Goal: Task Accomplishment & Management: Manage account settings

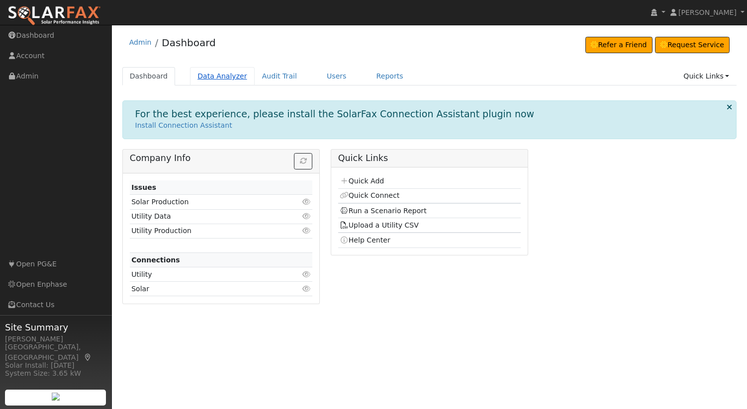
click at [219, 79] on link "Data Analyzer" at bounding box center [222, 76] width 65 height 18
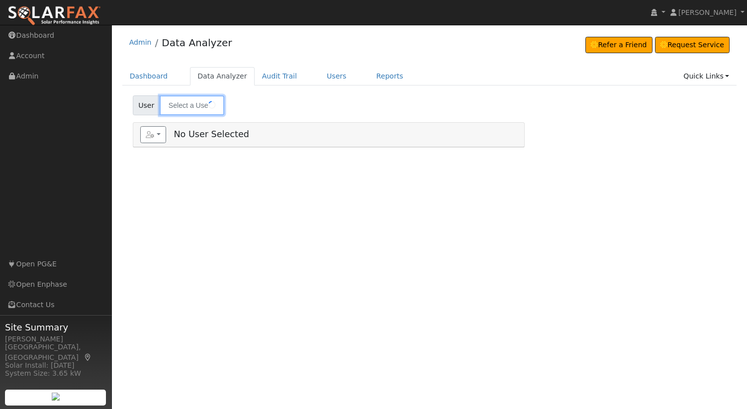
type input "Kurt Anderson"
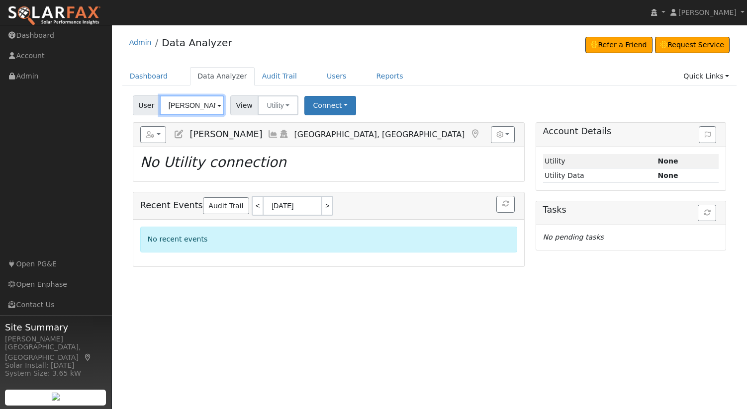
click at [210, 114] on input "Kurt Anderson" at bounding box center [192, 106] width 65 height 20
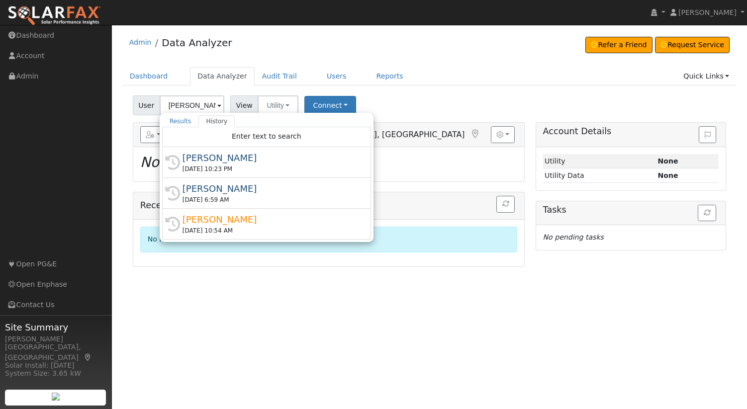
click at [481, 105] on div "User Kurt Anderson Results History "Kurt Anderson" not found Enter text to sear…" at bounding box center [429, 103] width 597 height 23
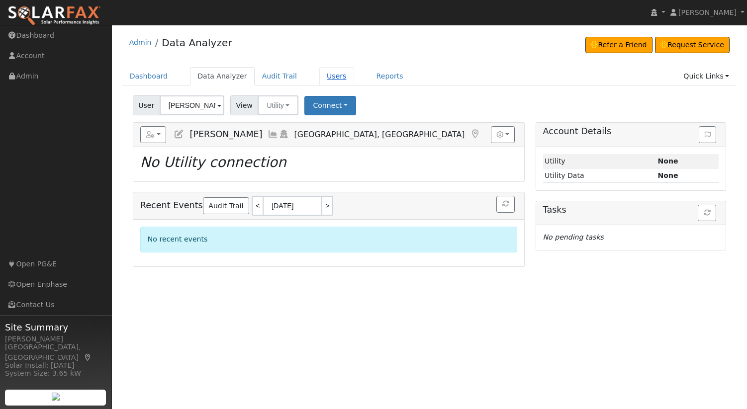
click at [334, 79] on link "Users" at bounding box center [336, 76] width 35 height 18
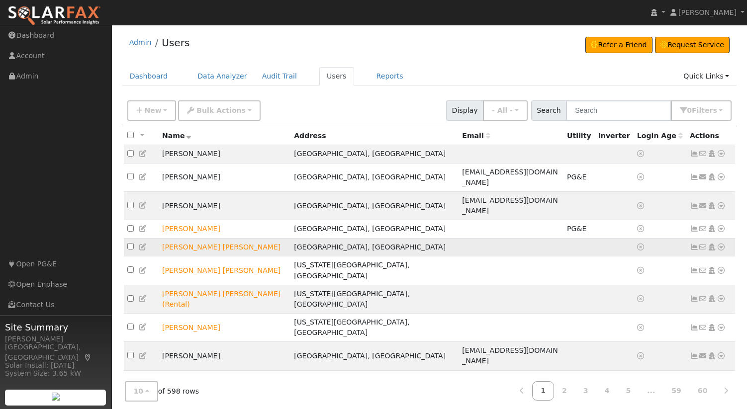
click at [145, 244] on icon at bounding box center [143, 247] width 9 height 7
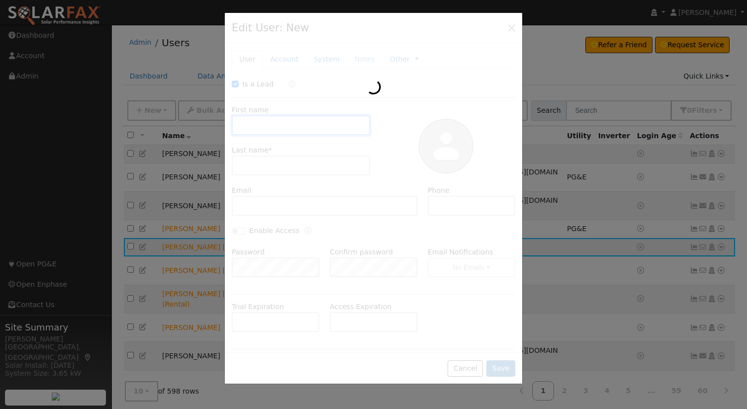
checkbox input "true"
type input "Valerie"
type input "Alex"
type input "Pacific Gas & Electric"
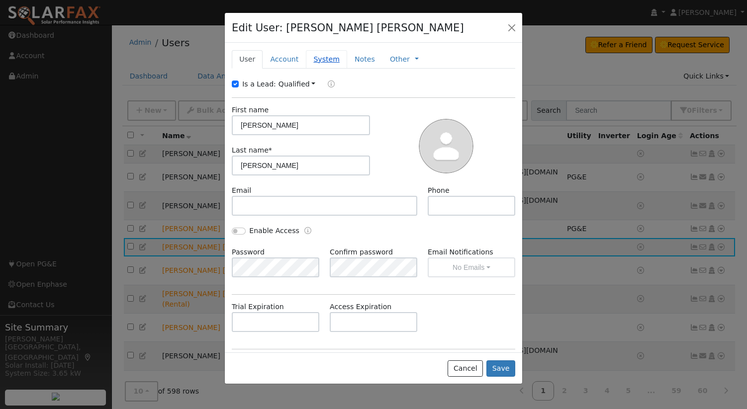
click at [326, 64] on link "System" at bounding box center [326, 59] width 41 height 18
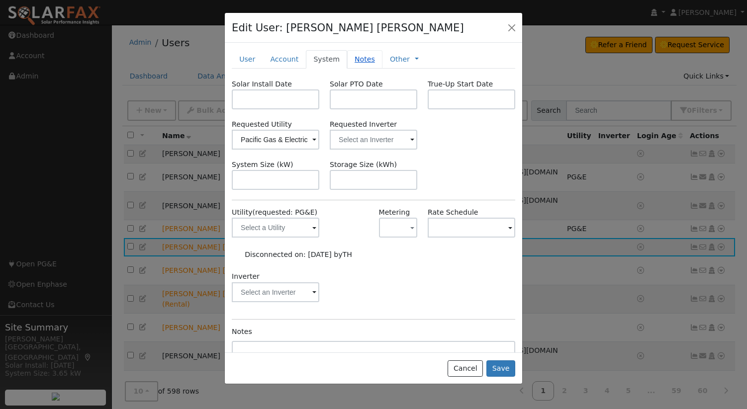
click at [364, 65] on link "Notes" at bounding box center [364, 59] width 35 height 18
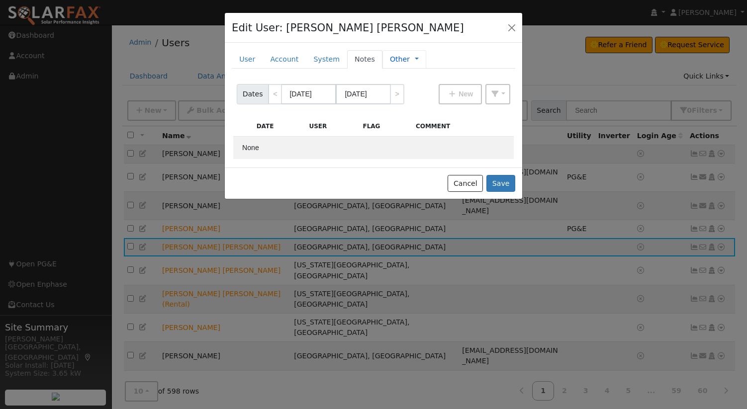
click at [409, 52] on div "Other Management Billing Timeline" at bounding box center [405, 59] width 44 height 18
click at [415, 57] on link at bounding box center [417, 59] width 4 height 10
click at [273, 61] on link "Account" at bounding box center [284, 59] width 43 height 18
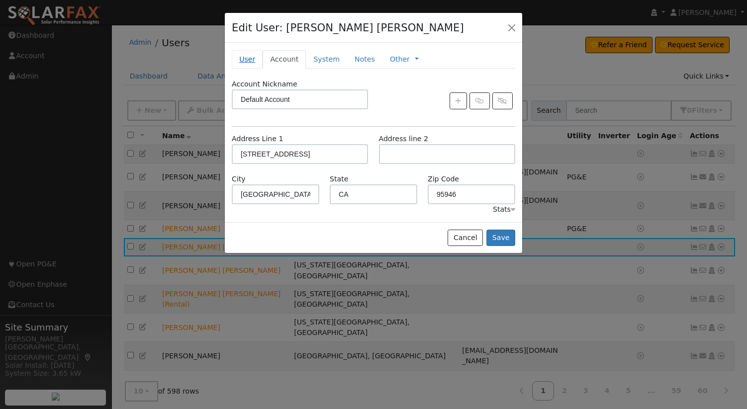
click at [241, 53] on link "User" at bounding box center [247, 59] width 31 height 18
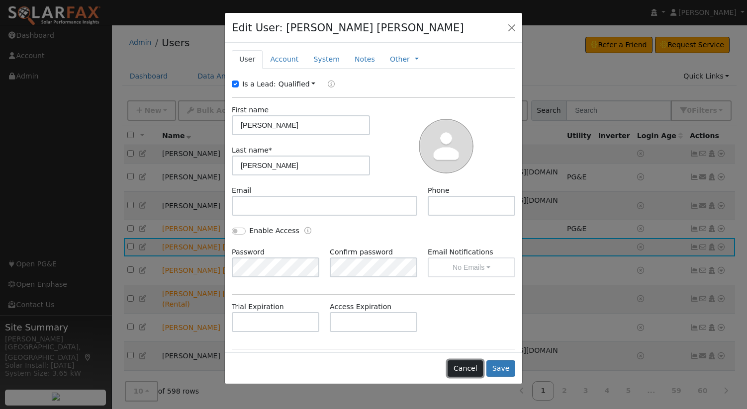
click at [463, 364] on button "Cancel" at bounding box center [465, 369] width 35 height 17
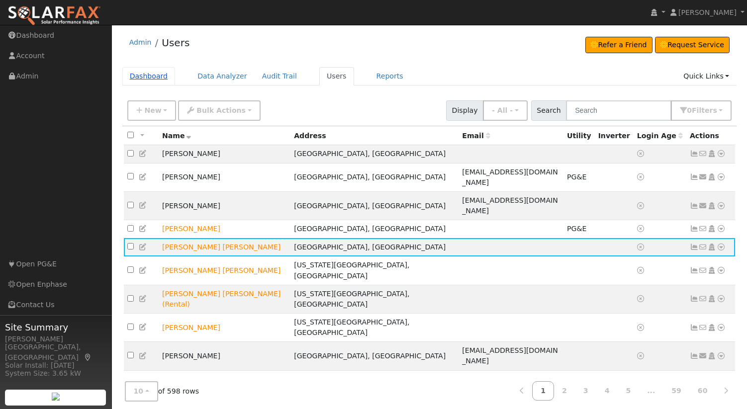
click at [152, 79] on link "Dashboard" at bounding box center [148, 76] width 53 height 18
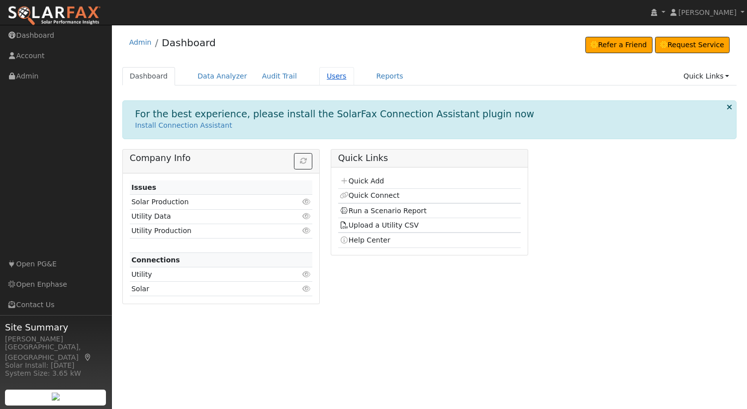
click at [332, 80] on link "Users" at bounding box center [336, 76] width 35 height 18
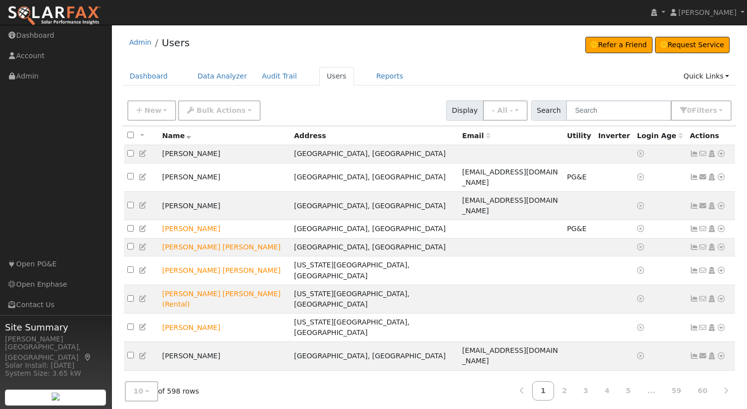
scroll to position [3, 0]
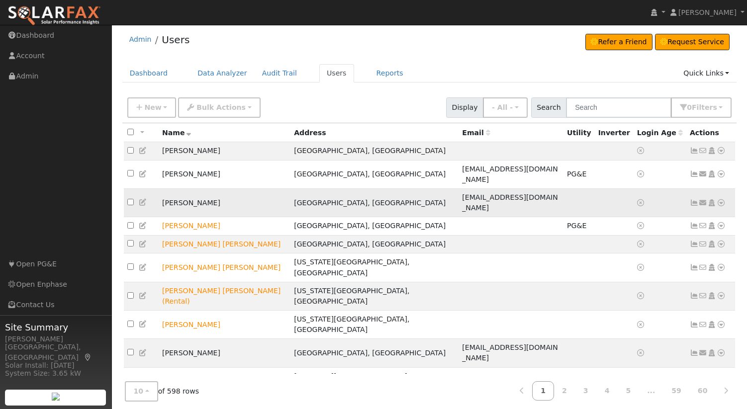
click at [722, 199] on icon at bounding box center [721, 202] width 9 height 7
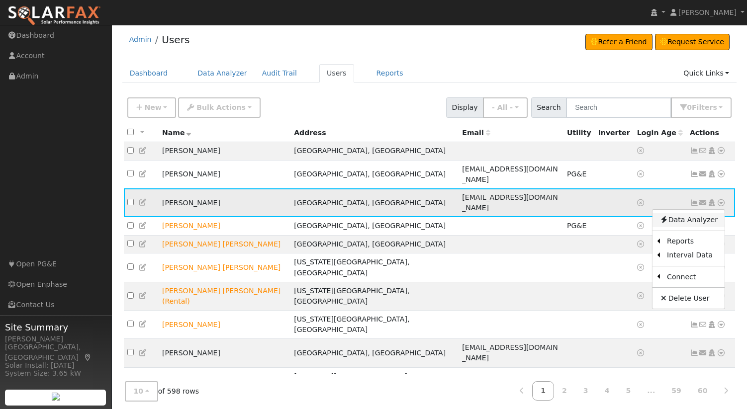
click at [688, 213] on link "Data Analyzer" at bounding box center [689, 220] width 72 height 14
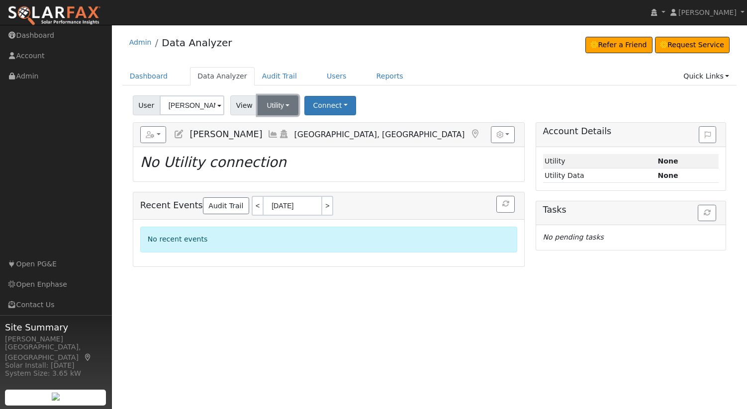
click at [289, 104] on button "Utility" at bounding box center [278, 106] width 41 height 20
click at [282, 135] on link "Solar" at bounding box center [292, 142] width 69 height 14
click at [336, 104] on button "Connect" at bounding box center [330, 105] width 52 height 19
click at [212, 148] on div "Loading... No Solar connection" at bounding box center [328, 164] width 391 height 34
click at [718, 77] on link "Quick Links" at bounding box center [706, 76] width 61 height 18
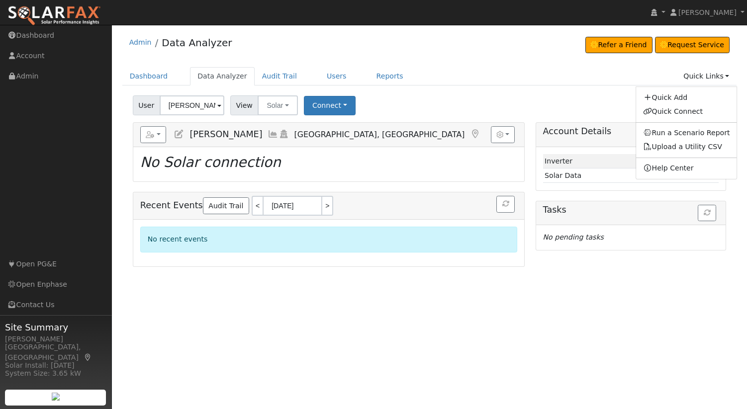
click at [683, 125] on div "Quick Add Quick Connect Run a Scenario Report Upload a Utility CSV Help Center" at bounding box center [687, 133] width 102 height 93
click at [720, 80] on link "Quick Links" at bounding box center [706, 76] width 61 height 18
click at [693, 134] on link "Run a Scenario Report" at bounding box center [686, 133] width 101 height 14
click at [268, 135] on icon at bounding box center [273, 134] width 11 height 9
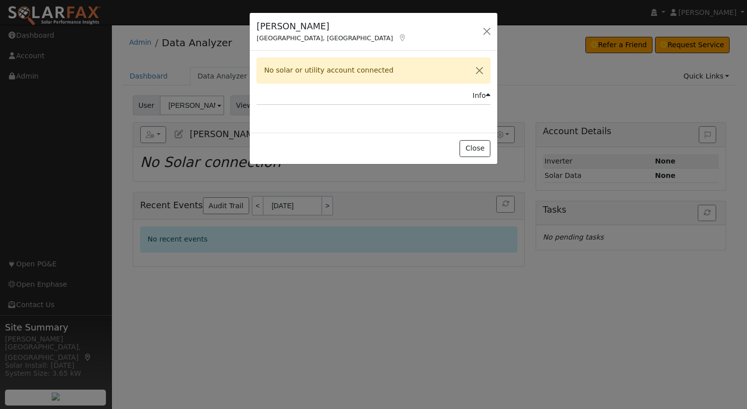
click at [482, 99] on div "Info" at bounding box center [482, 96] width 18 height 10
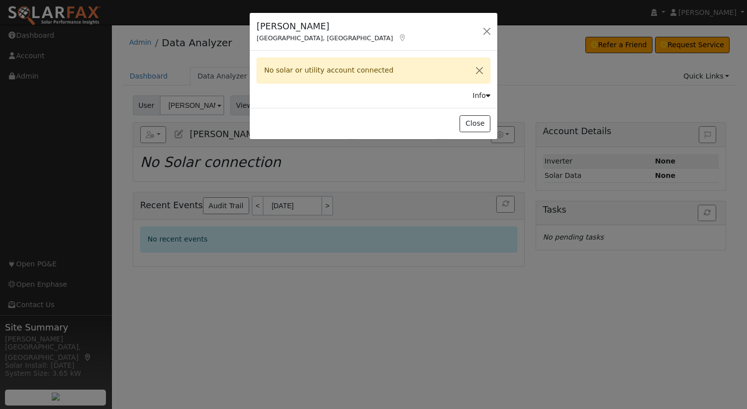
click at [482, 99] on div "Info" at bounding box center [482, 96] width 18 height 10
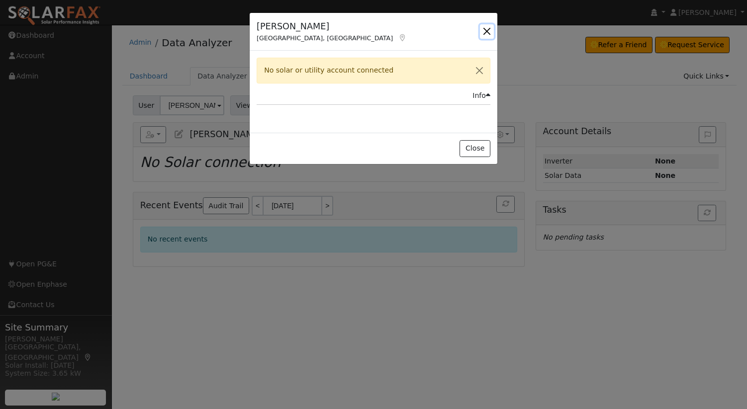
click at [486, 32] on button "button" at bounding box center [487, 31] width 14 height 14
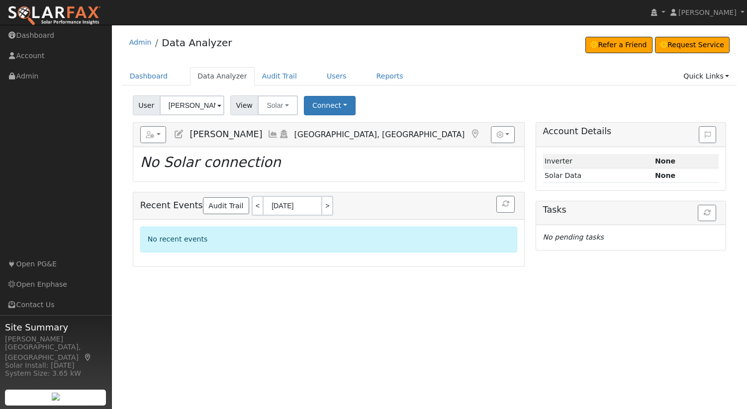
click at [502, 125] on div "Reports Scenario Health Check Energy Audit Account Timeline User Audit Trail In…" at bounding box center [328, 135] width 391 height 24
click at [503, 132] on icon "button" at bounding box center [499, 134] width 7 height 7
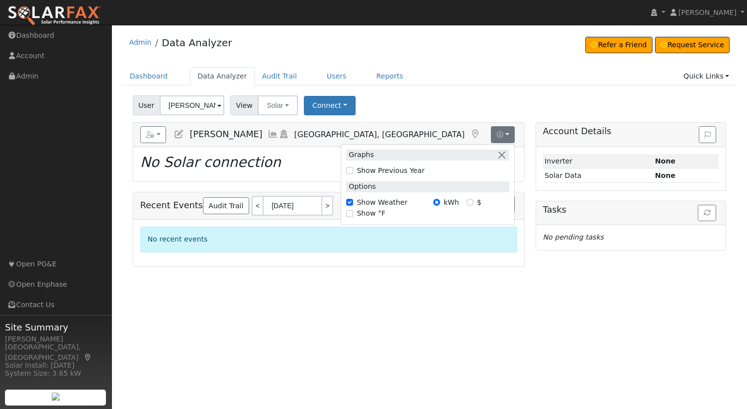
click at [438, 316] on div "User Profile First name Last name Email Email Notifications No Emails No Emails…" at bounding box center [429, 217] width 635 height 385
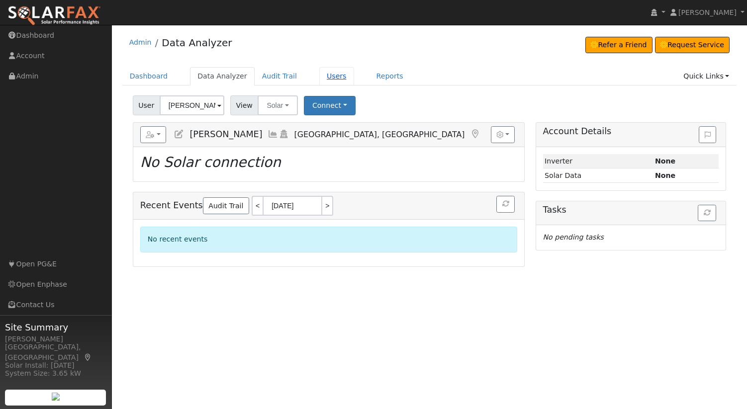
click at [319, 72] on link "Users" at bounding box center [336, 76] width 35 height 18
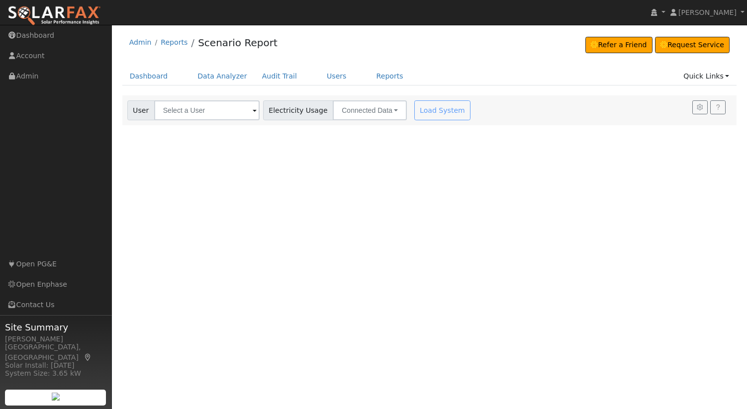
click at [297, 114] on span "Electricity Usage" at bounding box center [298, 110] width 70 height 20
click at [389, 113] on button "Connected Data" at bounding box center [370, 110] width 74 height 20
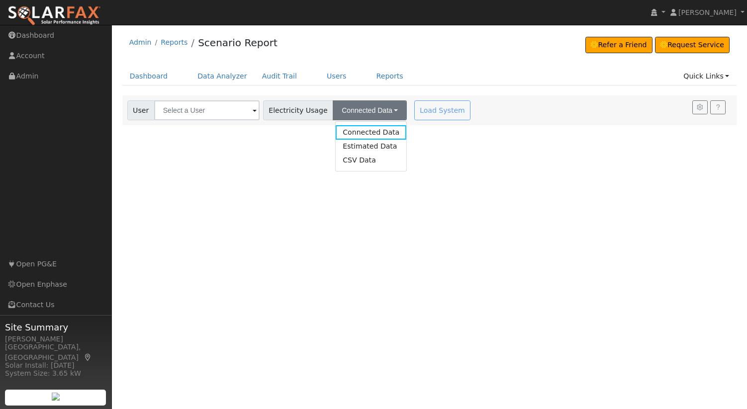
click at [281, 133] on div "User Profile First name Last name Email Email Notifications No Emails No Emails…" at bounding box center [429, 217] width 635 height 385
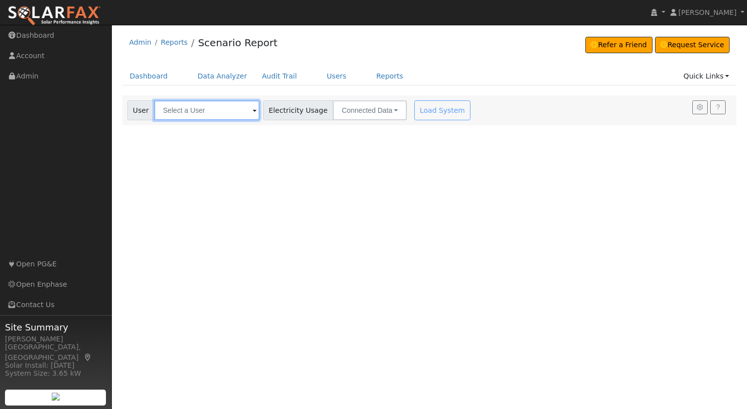
click at [189, 110] on input "text" at bounding box center [206, 110] width 105 height 20
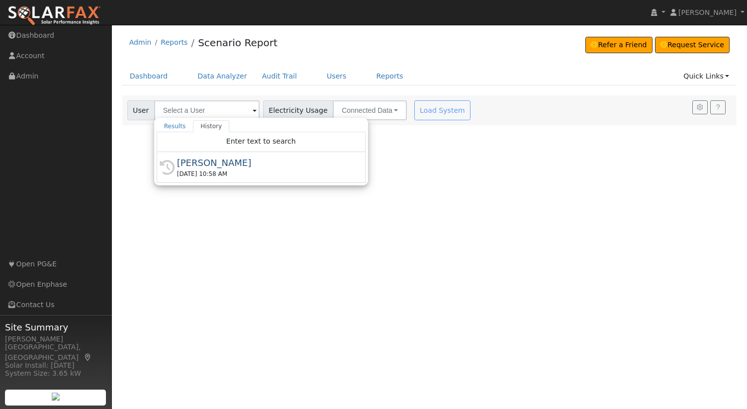
click at [253, 113] on span at bounding box center [255, 110] width 4 height 11
click at [171, 127] on link "Results" at bounding box center [175, 126] width 37 height 12
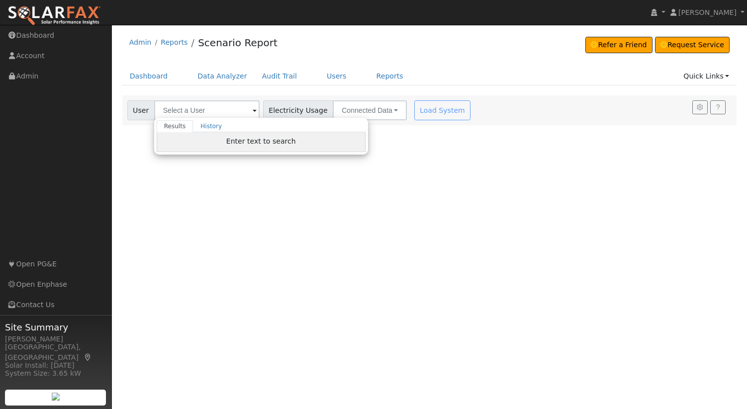
click at [248, 140] on span "Enter text to search" at bounding box center [261, 141] width 70 height 8
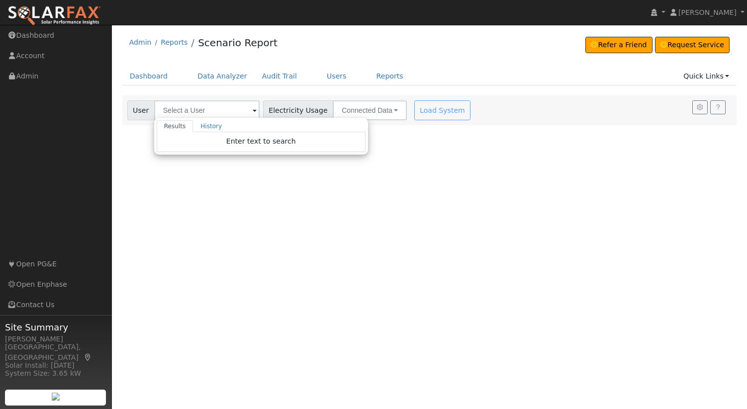
click at [469, 170] on div "User Profile First name Last name Email Email Notifications No Emails No Emails…" at bounding box center [429, 217] width 635 height 385
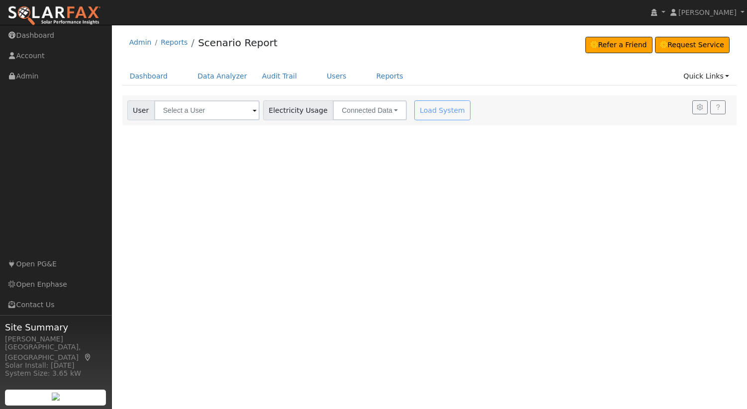
click at [430, 108] on div "Load System" at bounding box center [443, 110] width 63 height 20
click at [412, 116] on div "Load System" at bounding box center [443, 110] width 63 height 20
click at [422, 112] on div "Load System" at bounding box center [443, 110] width 63 height 20
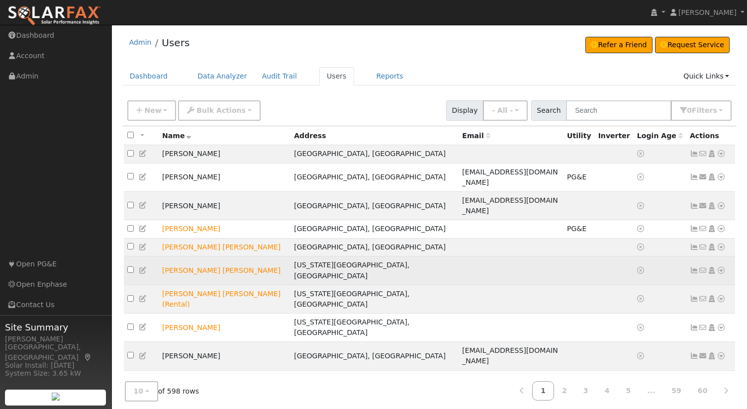
scroll to position [3, 0]
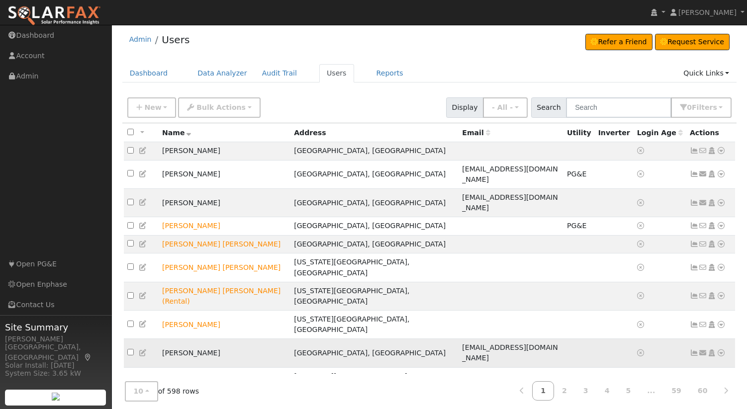
click at [694, 350] on icon at bounding box center [694, 353] width 9 height 7
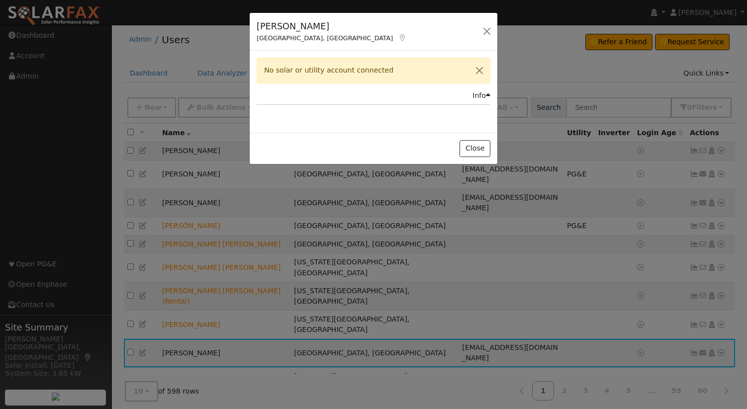
click at [705, 282] on div "[PERSON_NAME] [GEOGRAPHIC_DATA], [GEOGRAPHIC_DATA] Default Account Default Acco…" at bounding box center [373, 204] width 747 height 409
click at [478, 155] on button "Close" at bounding box center [475, 148] width 30 height 17
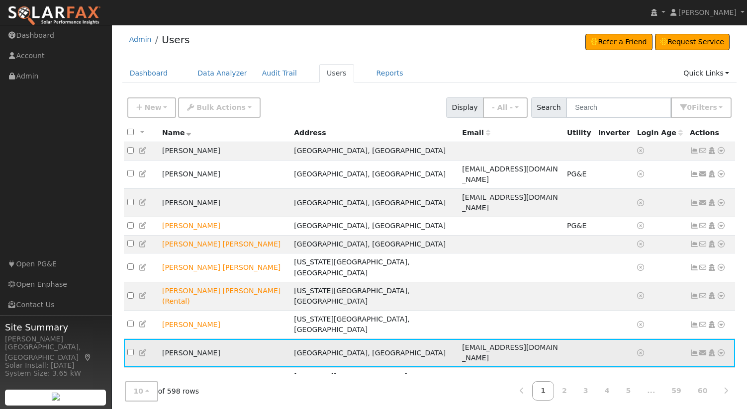
click at [724, 350] on icon at bounding box center [721, 353] width 9 height 7
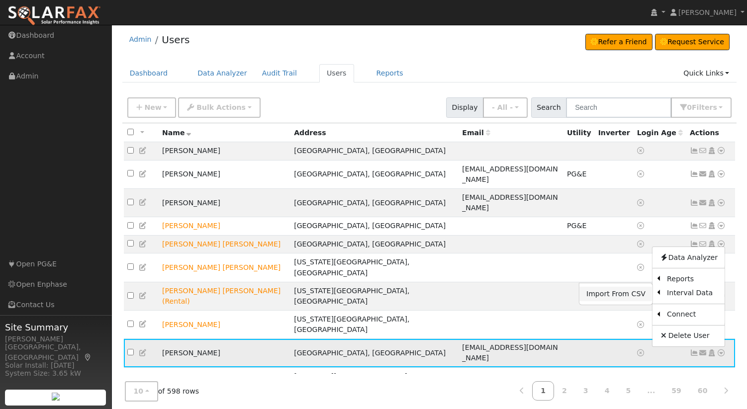
click at [632, 287] on link "Import From CSV" at bounding box center [616, 294] width 73 height 14
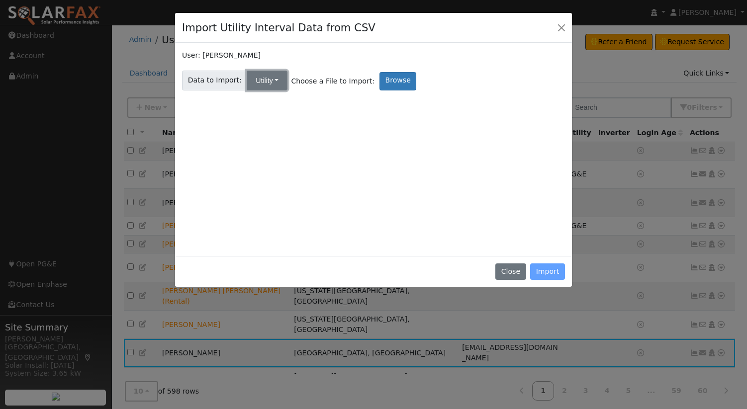
click at [260, 80] on button "Utility" at bounding box center [267, 81] width 41 height 20
click at [268, 113] on link "Solar" at bounding box center [276, 116] width 69 height 14
click at [379, 81] on label "Browse" at bounding box center [397, 81] width 37 height 18
click at [0, 0] on input "Browse" at bounding box center [0, 0] width 0 height 0
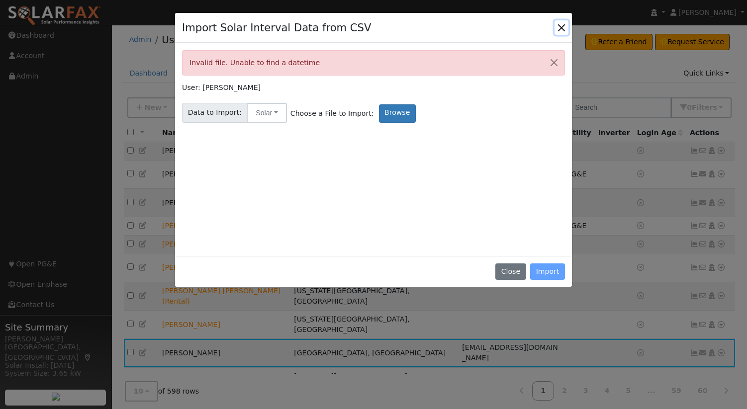
click at [560, 23] on button "Close" at bounding box center [562, 27] width 14 height 14
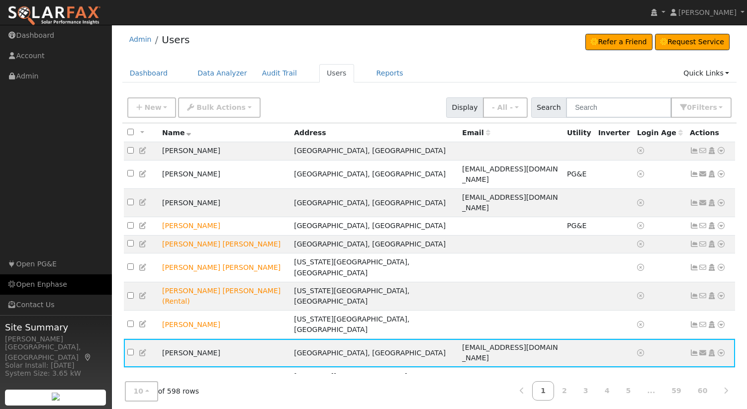
click at [57, 284] on link "Open Enphase" at bounding box center [56, 285] width 112 height 20
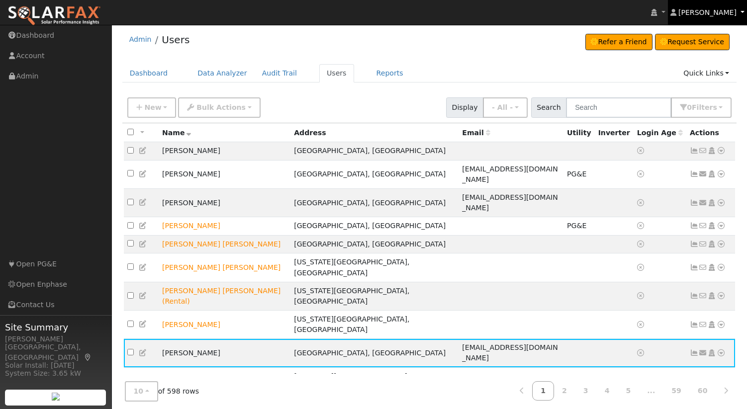
click at [712, 15] on span "[PERSON_NAME]" at bounding box center [708, 12] width 58 height 8
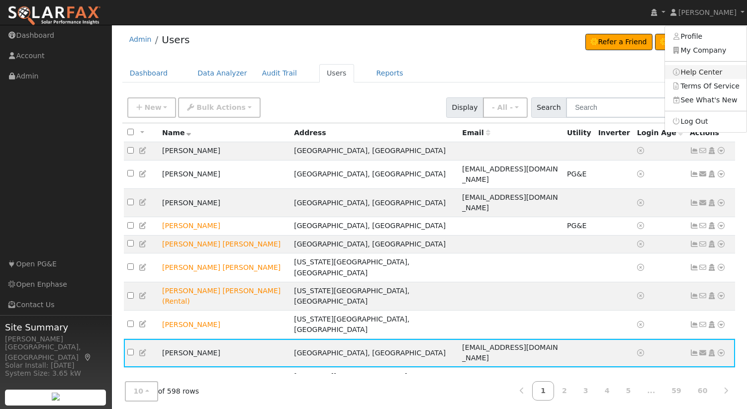
click at [700, 70] on link "Help Center" at bounding box center [706, 72] width 82 height 14
